Goal: Check status: Check status

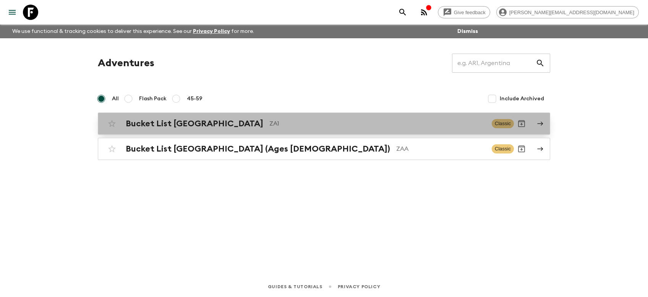
click at [175, 132] on link "Bucket List [GEOGRAPHIC_DATA] ZA1 Classic" at bounding box center [324, 123] width 453 height 22
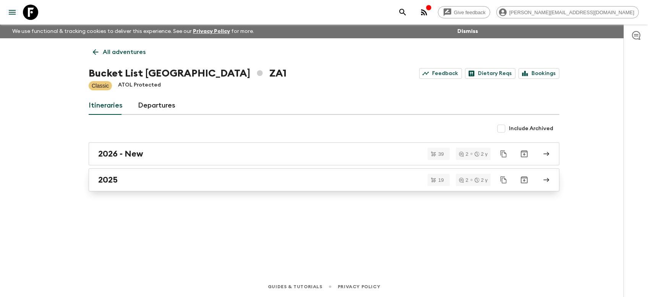
click at [128, 179] on div "2025" at bounding box center [316, 180] width 437 height 10
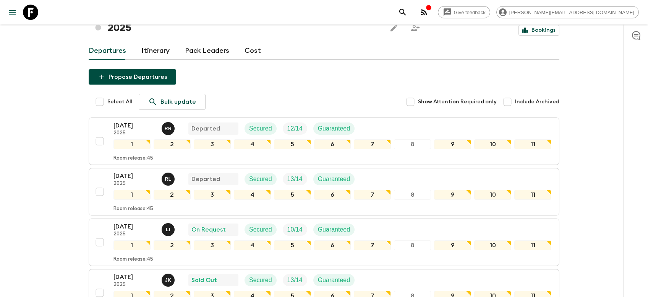
scroll to position [243, 0]
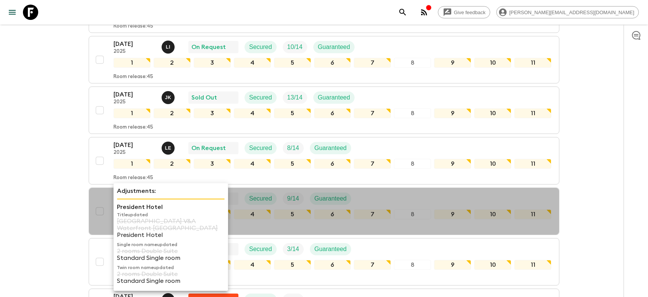
click at [130, 183] on div "Adjustments: President Hotel Title updated [GEOGRAPHIC_DATA] V&A Waterfront [GE…" at bounding box center [171, 237] width 115 height 108
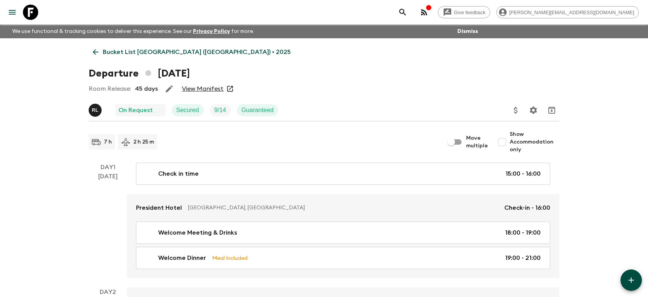
click at [207, 91] on link "View Manifest" at bounding box center [203, 89] width 42 height 8
click at [197, 89] on link "View Manifest" at bounding box center [203, 89] width 42 height 8
